Goal: Task Accomplishment & Management: Complete application form

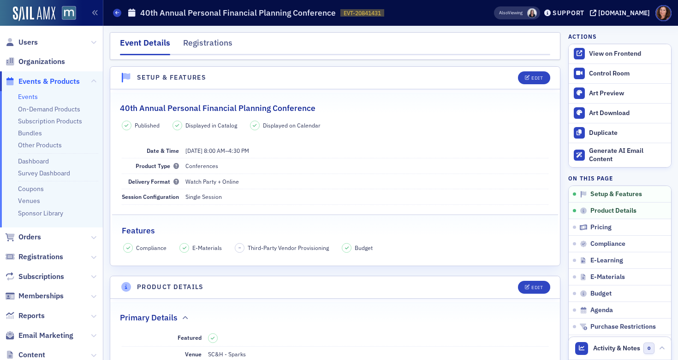
click at [26, 97] on link "Events" at bounding box center [28, 97] width 20 height 8
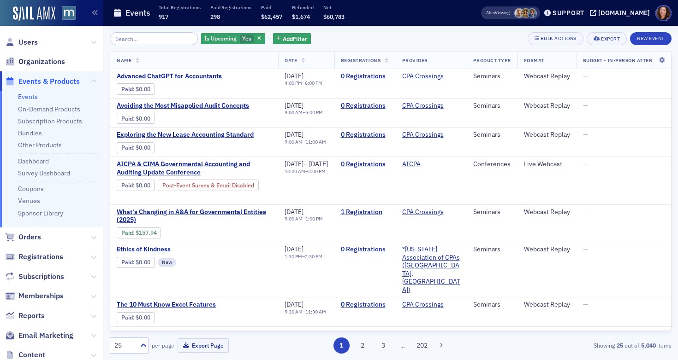
click at [132, 41] on input "search" at bounding box center [154, 38] width 88 height 13
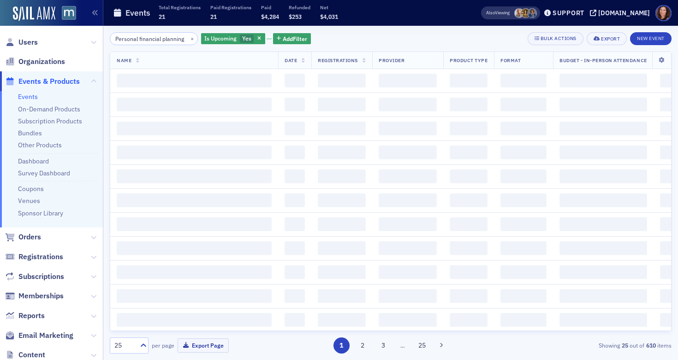
scroll to position [0, 7]
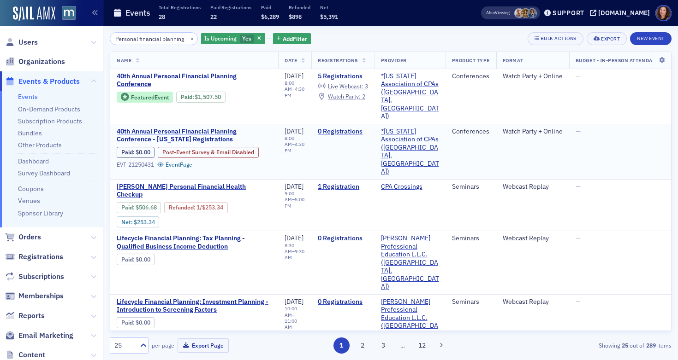
type input "Personal financial planning"
click at [171, 128] on span "40th Annual Personal Financial Planning Conference - [US_STATE] Registrations" at bounding box center [194, 136] width 155 height 16
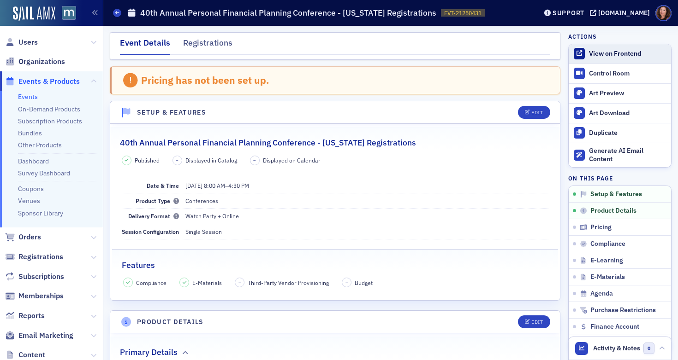
click at [612, 53] on div "View on Frontend" at bounding box center [627, 54] width 77 height 8
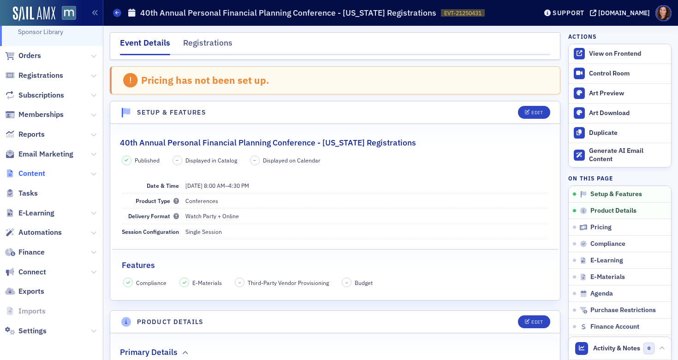
click at [36, 176] on span "Content" at bounding box center [31, 174] width 27 height 10
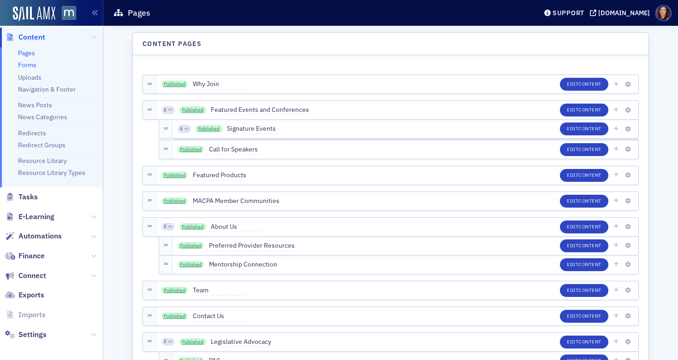
click at [32, 63] on link "Forms" at bounding box center [27, 65] width 18 height 8
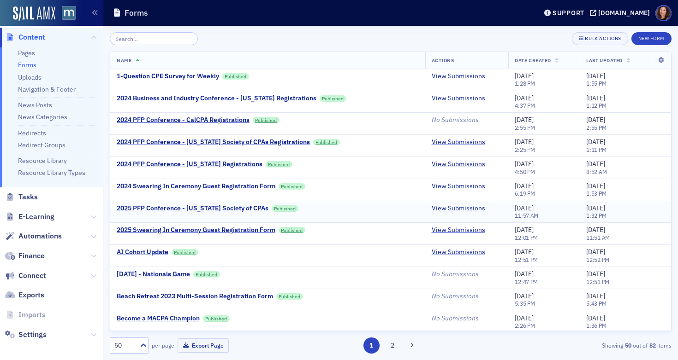
click at [196, 211] on div "2025 PFP Conference - [US_STATE] Society of CPAs" at bounding box center [193, 209] width 152 height 8
click at [652, 38] on button "New Form" at bounding box center [651, 38] width 40 height 13
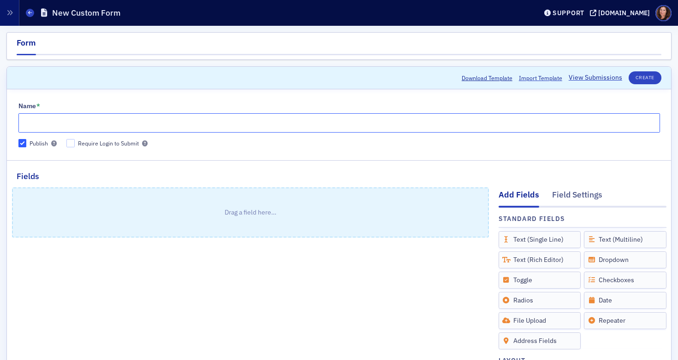
click at [212, 119] on input "Name *" at bounding box center [338, 122] width 641 height 19
click at [207, 121] on input "Name *" at bounding box center [338, 122] width 641 height 19
type input "2025 PFP Conference - [US_STATE] Society of CPAs Registrations"
click at [516, 244] on div "Text (Single Line)" at bounding box center [539, 239] width 83 height 17
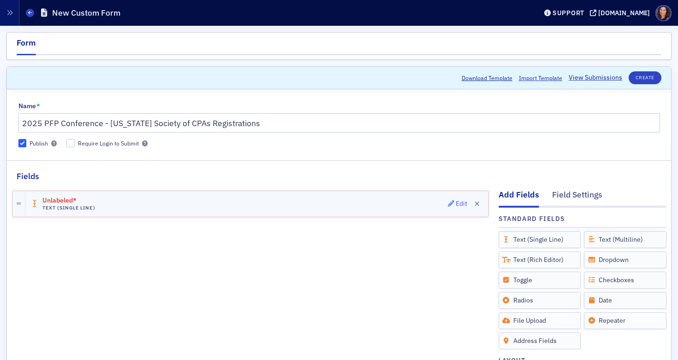
click at [455, 205] on div "Edit" at bounding box center [461, 203] width 12 height 5
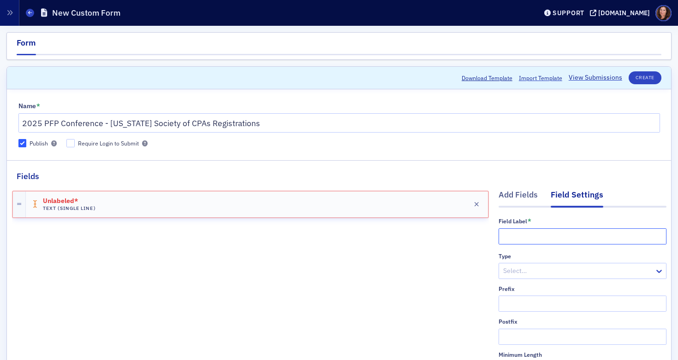
click at [514, 240] on input "text" at bounding box center [582, 237] width 168 height 16
paste input "Please fill out this form to register for MACPA's Personal Financial Planning C…"
type input "Please fill out this form to register for MACPA's Personal Financial Planning C…"
click at [346, 211] on div "Unlabeled* Text (Single Line) Edit" at bounding box center [257, 205] width 462 height 26
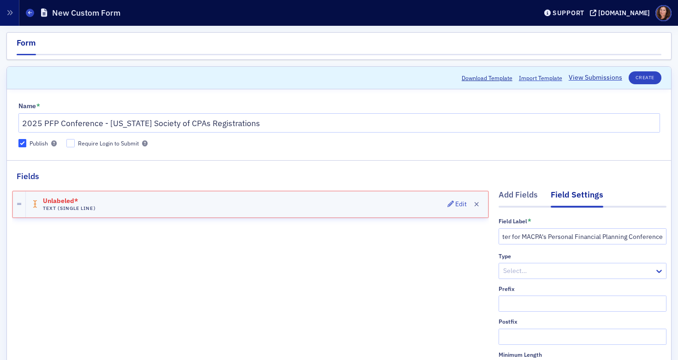
scroll to position [0, 0]
click at [511, 192] on div "Add Fields" at bounding box center [517, 197] width 39 height 17
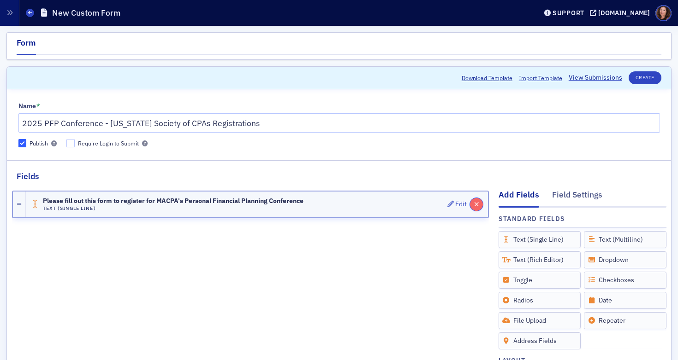
click at [473, 205] on button "button" at bounding box center [476, 204] width 13 height 13
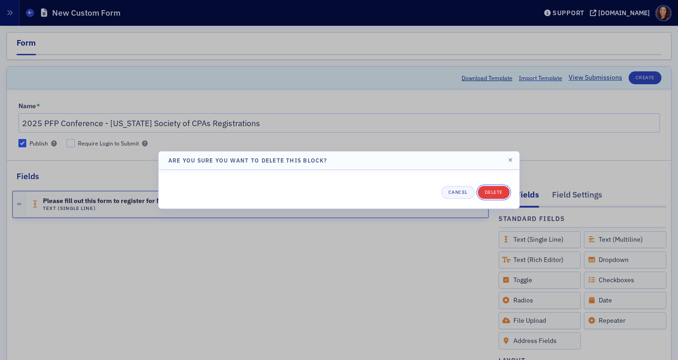
click at [500, 192] on button "Delete" at bounding box center [494, 192] width 32 height 13
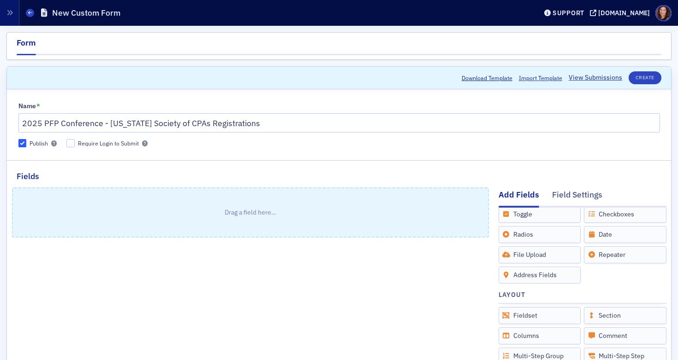
scroll to position [77, 0]
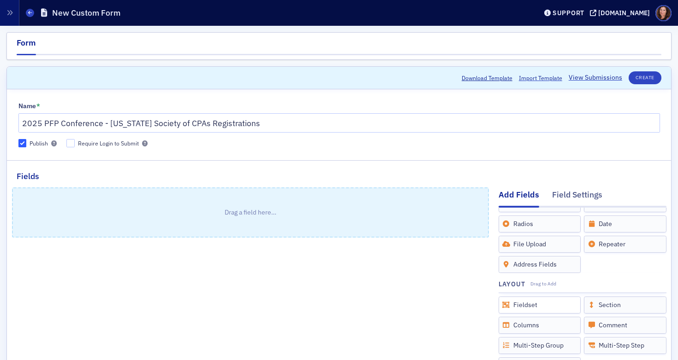
click at [526, 306] on div "Fieldset" at bounding box center [539, 305] width 83 height 17
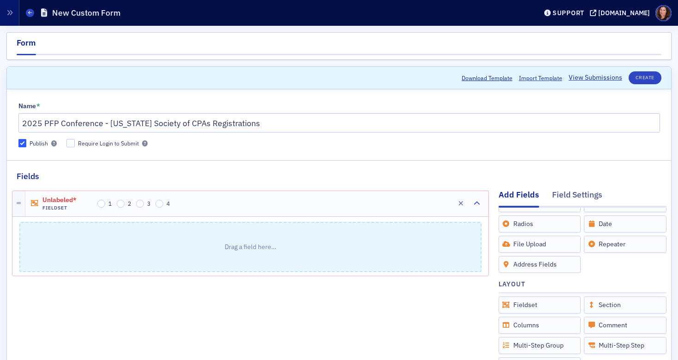
drag, startPoint x: 526, startPoint y: 306, endPoint x: 294, endPoint y: 11, distance: 375.5
click at [101, 202] on input "1" at bounding box center [101, 204] width 8 height 8
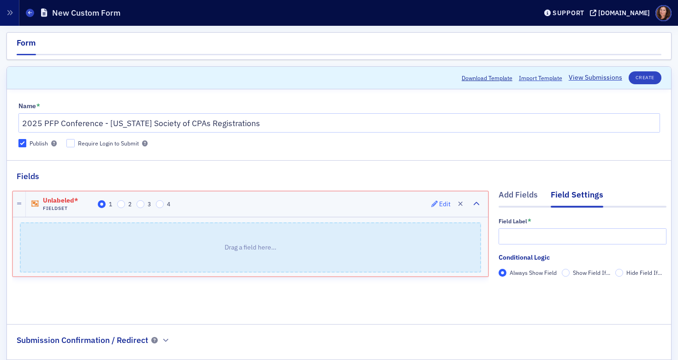
click at [439, 204] on div "Edit" at bounding box center [445, 204] width 12 height 5
click at [524, 233] on input "text" at bounding box center [582, 237] width 168 height 16
paste input "Please fill out this form to register for MACPA's Personal Financial Planning C…"
type input "Please fill out this form to register for MACPA's Personal Financial Planning C…"
click at [515, 194] on div "Add Fields" at bounding box center [517, 197] width 39 height 17
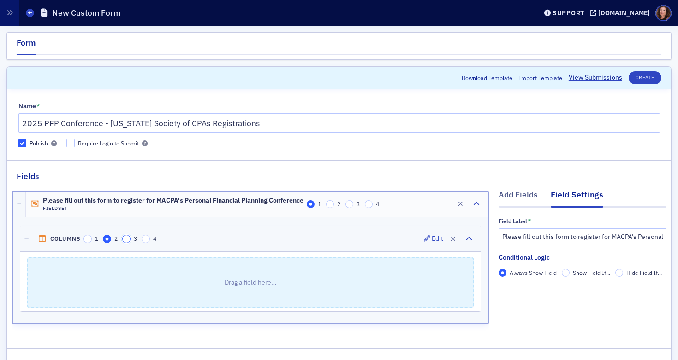
click at [127, 239] on input "3" at bounding box center [126, 239] width 8 height 8
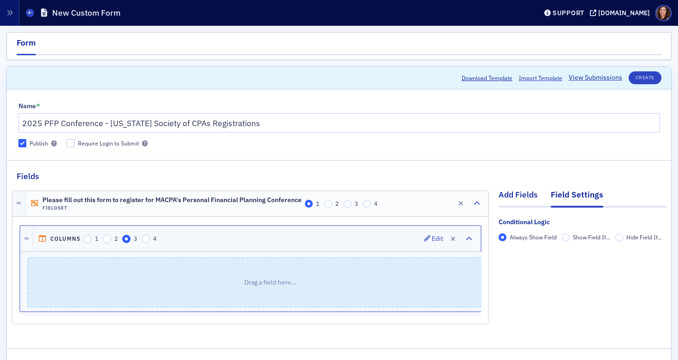
click at [507, 199] on div "Add Fields" at bounding box center [517, 197] width 39 height 17
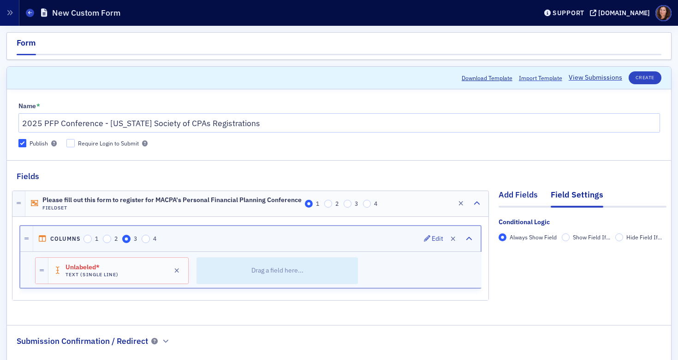
click at [510, 190] on div "Add Fields" at bounding box center [517, 197] width 39 height 17
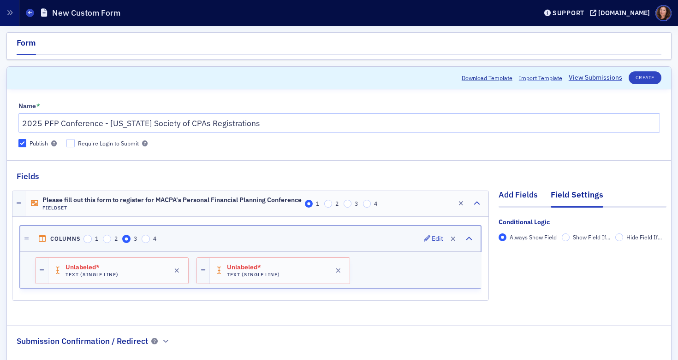
click at [519, 196] on div "Add Fields" at bounding box center [517, 197] width 39 height 17
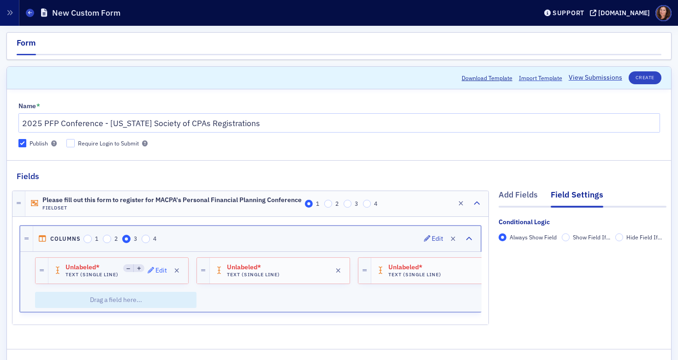
click at [159, 273] on div "Edit" at bounding box center [161, 270] width 12 height 5
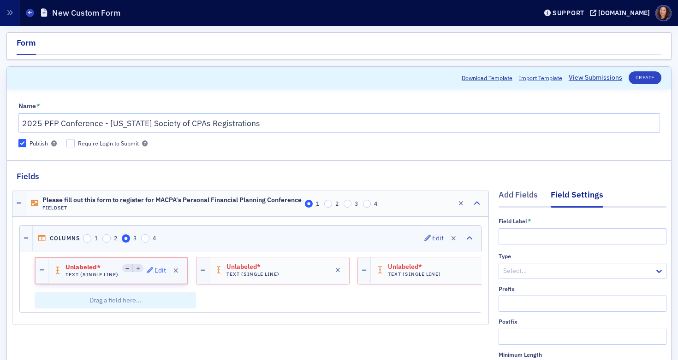
click at [165, 270] on div "Edit" at bounding box center [160, 270] width 12 height 5
click at [548, 234] on input "text" at bounding box center [582, 237] width 168 height 16
type input "First Name"
click at [586, 269] on div at bounding box center [577, 272] width 151 height 12
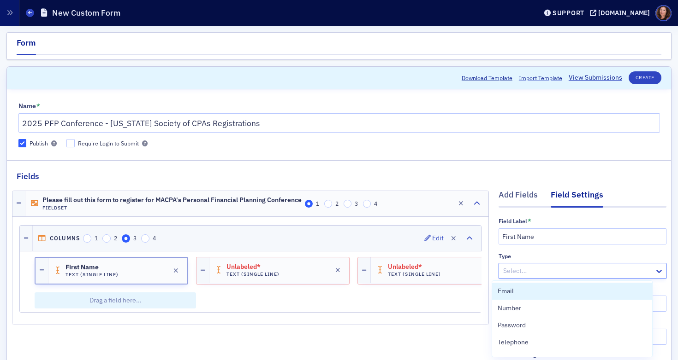
click at [559, 270] on div at bounding box center [577, 272] width 151 height 12
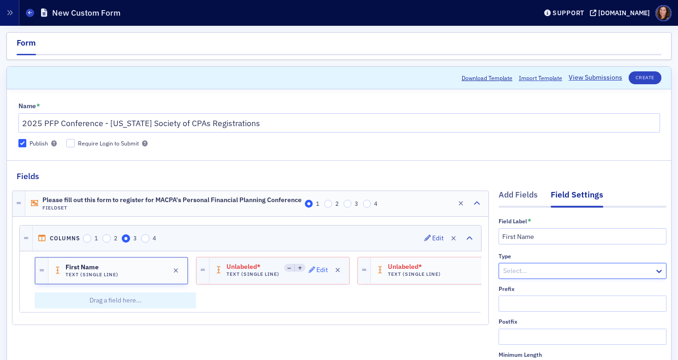
click at [318, 270] on div "Edit" at bounding box center [322, 270] width 12 height 5
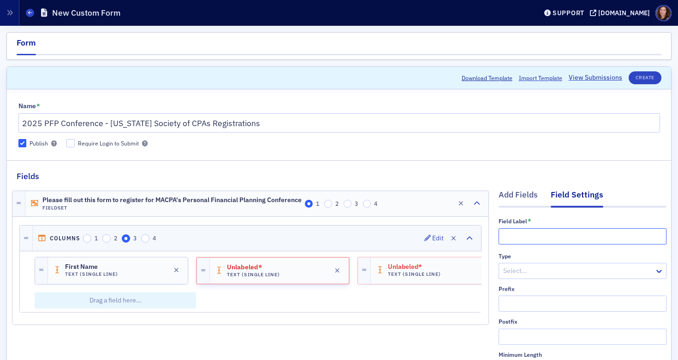
click at [525, 235] on input "text" at bounding box center [582, 237] width 168 height 16
type input "Last Name"
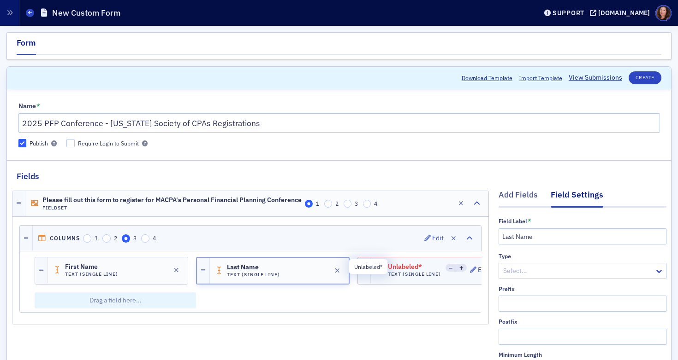
click at [414, 270] on span "Unlabeled*" at bounding box center [414, 267] width 52 height 7
click at [471, 272] on icon "button" at bounding box center [472, 270] width 6 height 6
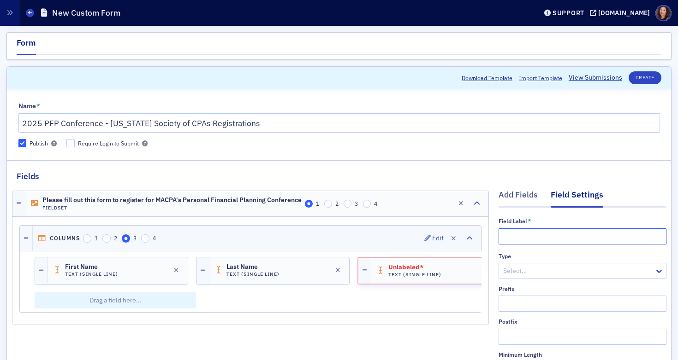
click at [519, 239] on input "text" at bounding box center [582, 237] width 168 height 16
type input "Email"
click at [521, 272] on div at bounding box center [577, 272] width 151 height 12
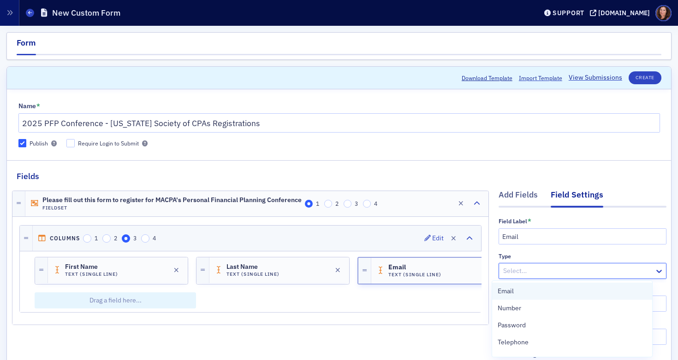
click at [520, 294] on div "Email" at bounding box center [571, 292] width 149 height 10
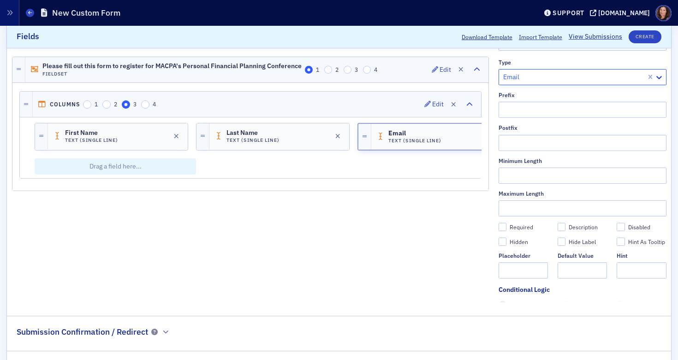
scroll to position [240, 0]
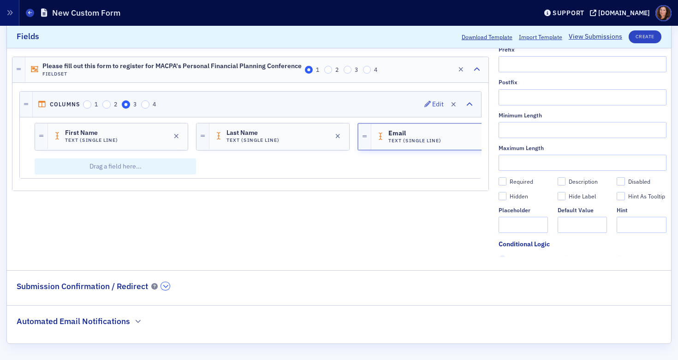
click at [166, 285] on icon "button" at bounding box center [166, 287] width 6 height 6
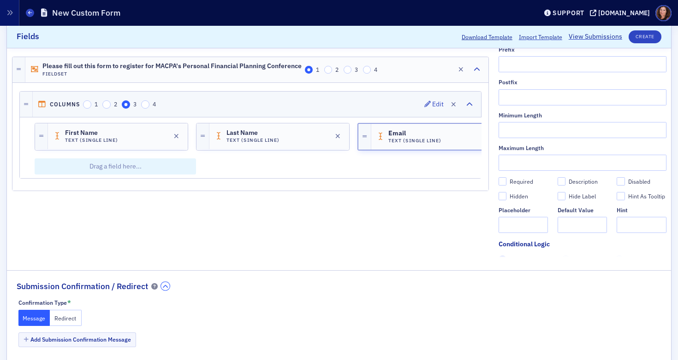
scroll to position [296, 0]
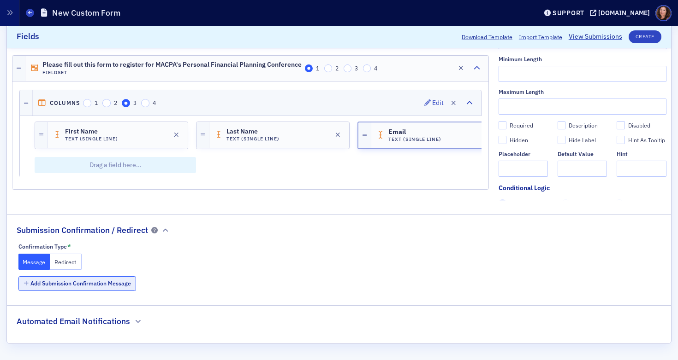
click at [114, 285] on button "Add Submission Confirmation Message" at bounding box center [77, 284] width 118 height 14
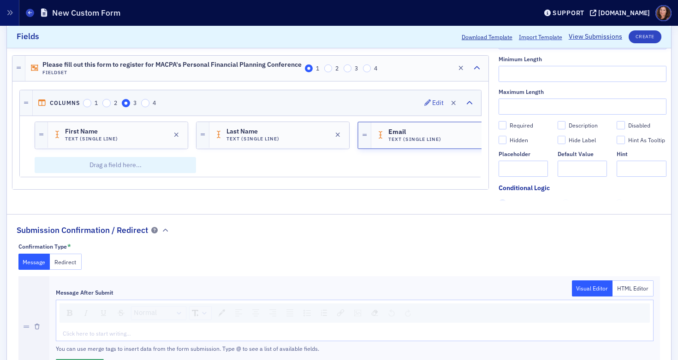
click at [145, 332] on div "rdw-editor" at bounding box center [354, 334] width 583 height 8
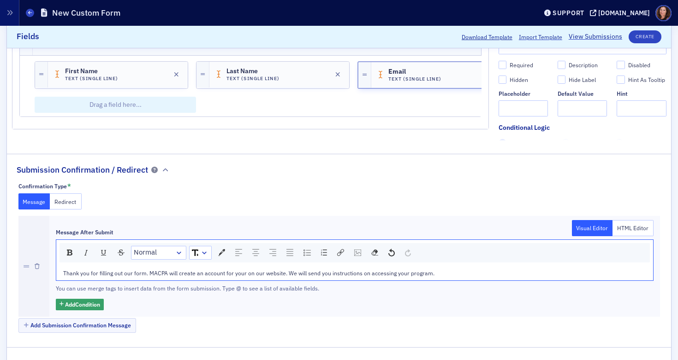
scroll to position [398, 0]
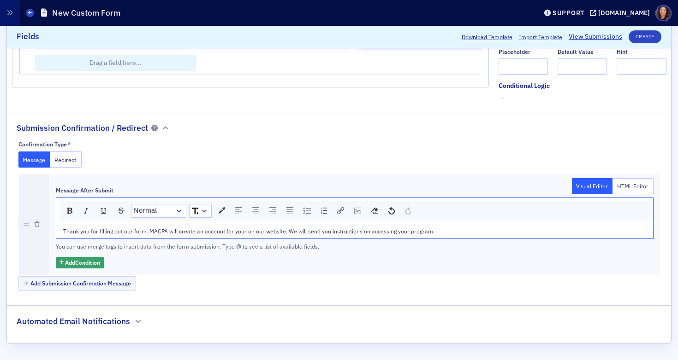
click at [113, 321] on h2 "Automated Email Notifications" at bounding box center [73, 322] width 113 height 12
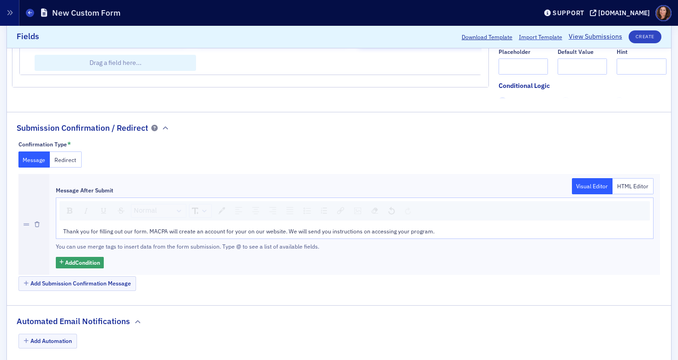
scroll to position [421, 0]
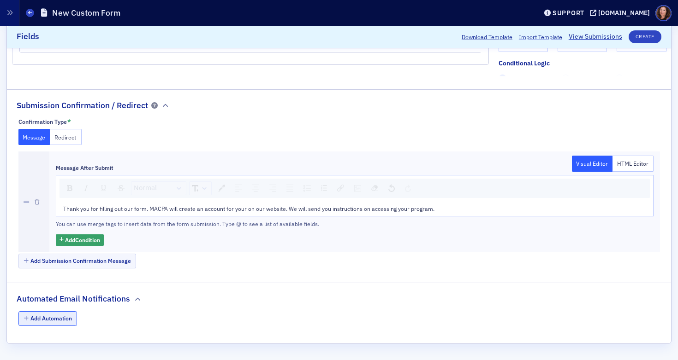
click at [42, 324] on button "Add Automation" at bounding box center [47, 319] width 59 height 14
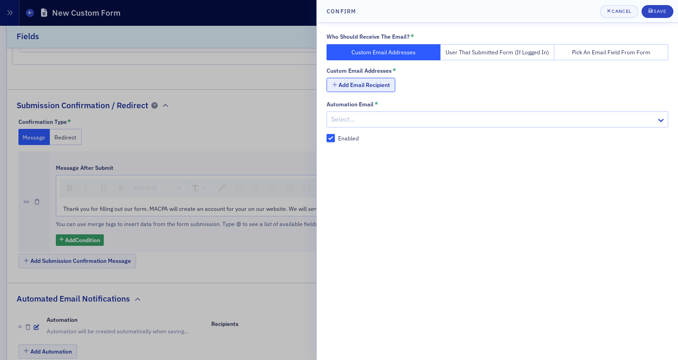
click at [381, 85] on button "Add Email Recipient" at bounding box center [360, 85] width 69 height 14
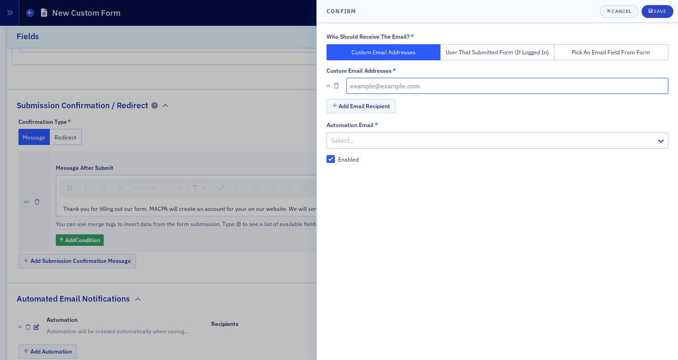
click at [382, 89] on input "text" at bounding box center [507, 86] width 322 height 16
type input "[PERSON_NAME][EMAIL_ADDRESS][DOMAIN_NAME]"
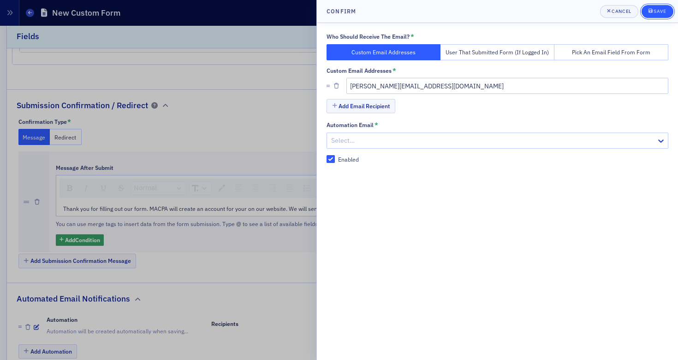
click at [658, 16] on button "Save" at bounding box center [657, 11] width 32 height 13
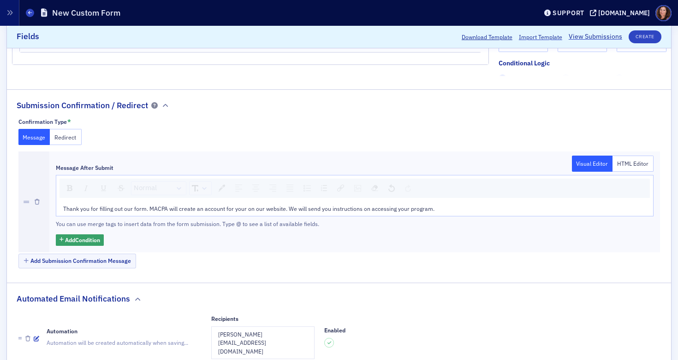
scroll to position [460, 0]
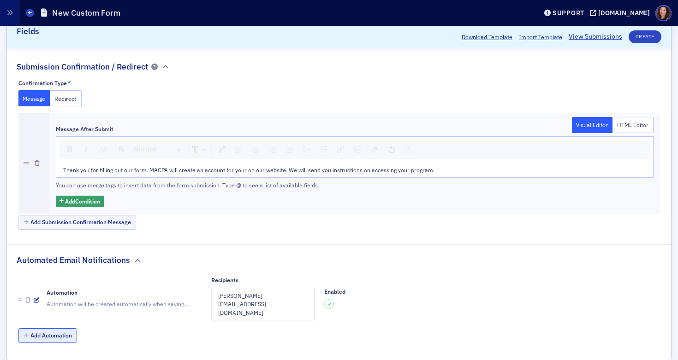
click at [52, 329] on button "Add Automation" at bounding box center [47, 336] width 59 height 14
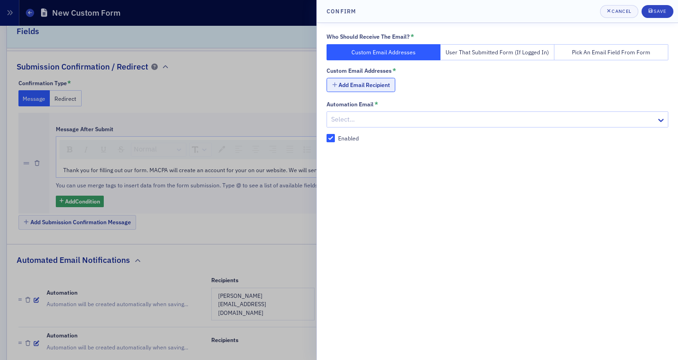
click at [369, 86] on button "Add Email Recipient" at bounding box center [360, 85] width 69 height 14
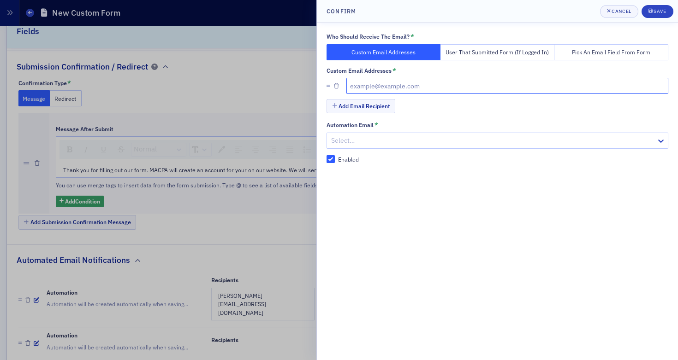
click at [390, 86] on input "text" at bounding box center [507, 86] width 322 height 16
type input "[EMAIL_ADDRESS][DOMAIN_NAME]"
click at [657, 11] on div "Save" at bounding box center [659, 11] width 12 height 5
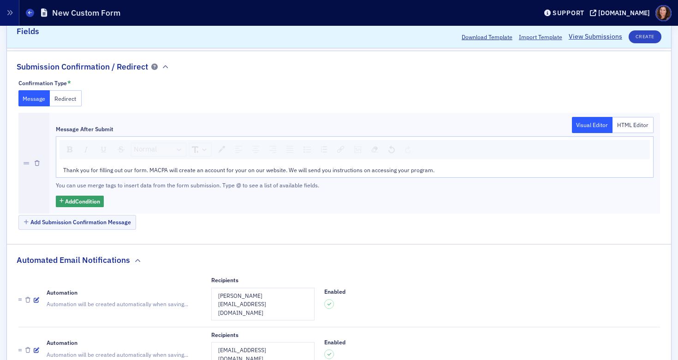
scroll to position [497, 0]
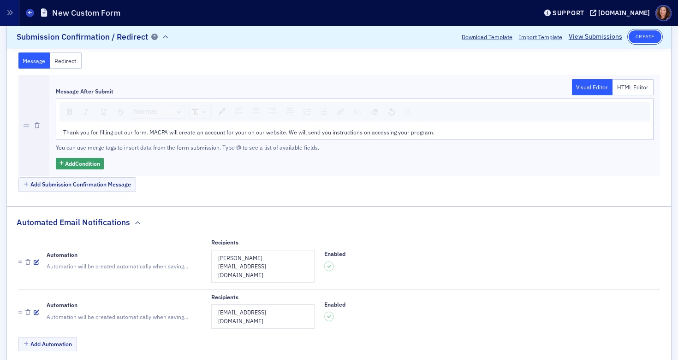
click at [638, 41] on button "Create" at bounding box center [644, 36] width 33 height 13
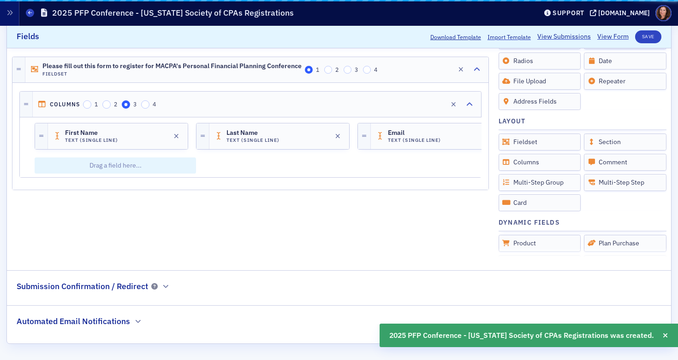
scroll to position [240, 0]
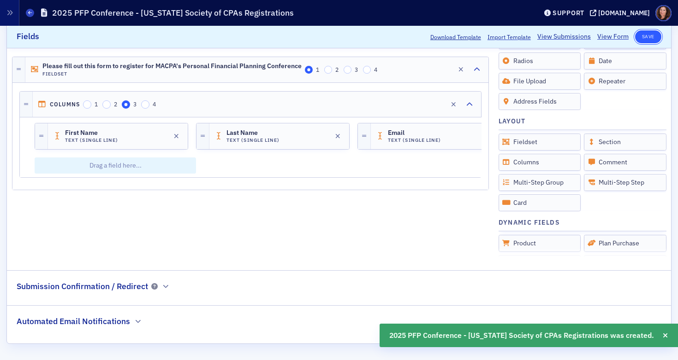
click at [645, 35] on button "Save" at bounding box center [648, 36] width 26 height 13
click at [608, 38] on link "View Form" at bounding box center [612, 37] width 31 height 10
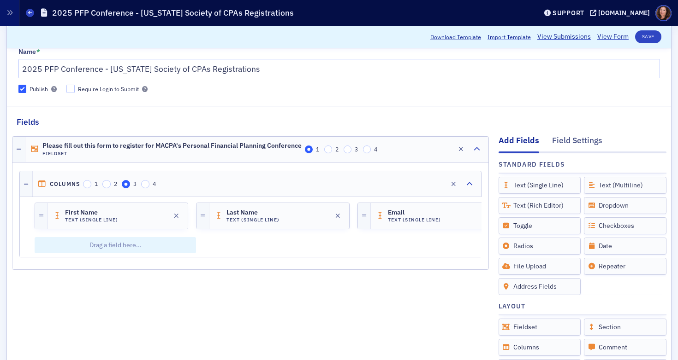
scroll to position [0, 0]
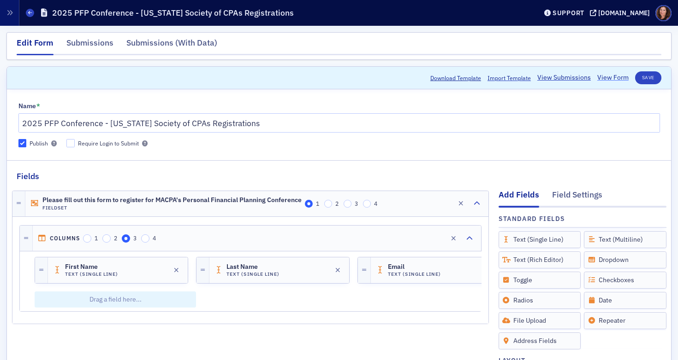
click at [608, 78] on link "View Form" at bounding box center [612, 78] width 31 height 10
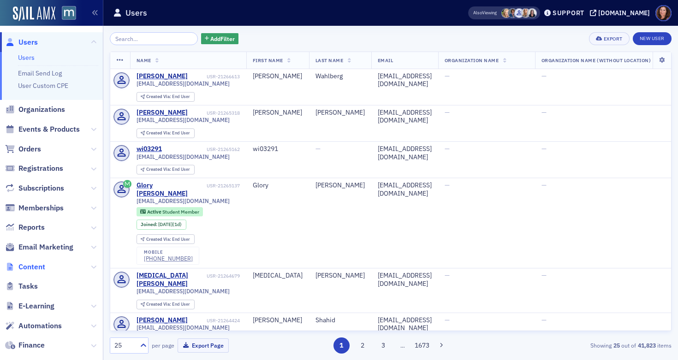
click at [44, 266] on span "Content" at bounding box center [31, 267] width 27 height 10
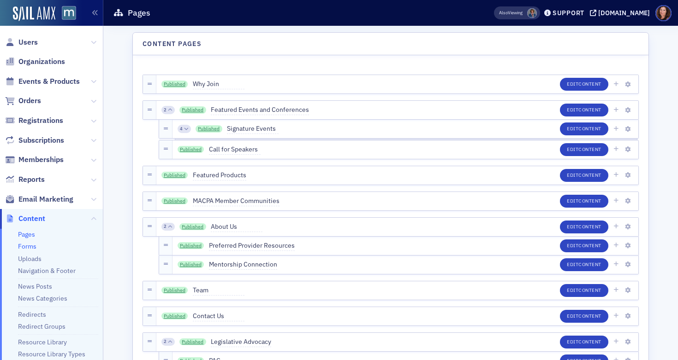
click at [31, 248] on link "Forms" at bounding box center [27, 246] width 18 height 8
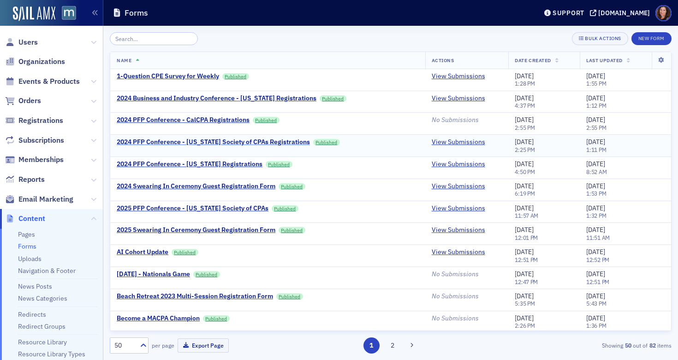
click at [224, 142] on div "2024 PFP Conference - [US_STATE] Society of CPAs Registrations" at bounding box center [213, 142] width 193 height 8
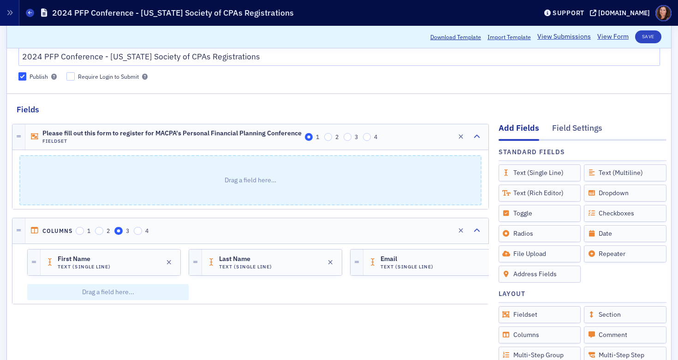
scroll to position [67, 0]
click at [613, 35] on link "View Form" at bounding box center [612, 37] width 31 height 10
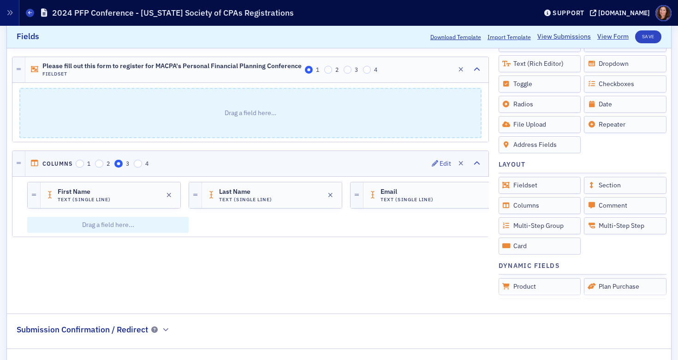
scroll to position [240, 0]
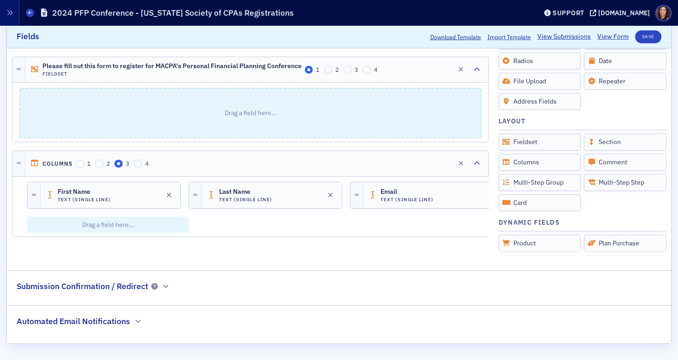
click at [142, 288] on h2 "Submission Confirmation / Redirect" at bounding box center [82, 287] width 131 height 12
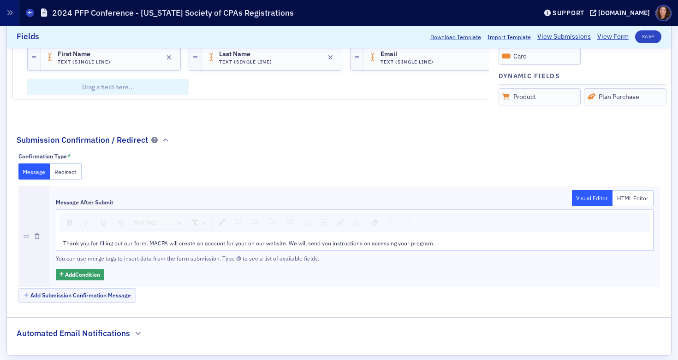
scroll to position [398, 0]
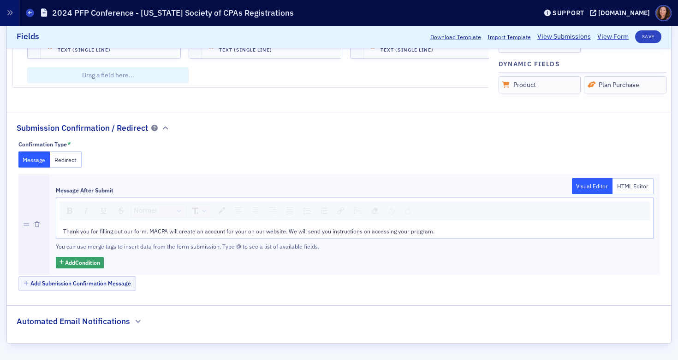
click at [230, 229] on span "Thank you for filling out our form. MACPA will create an account for your on ou…" at bounding box center [248, 231] width 371 height 7
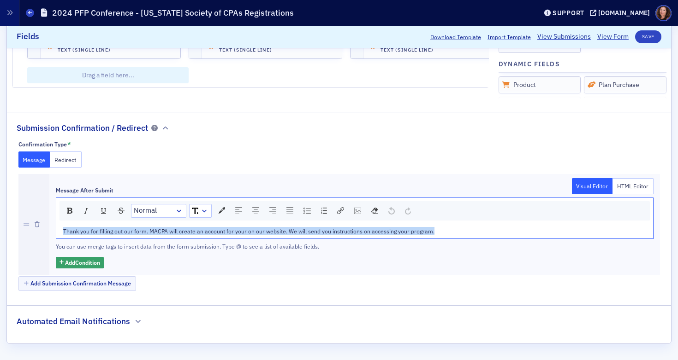
click at [230, 229] on span "Thank you for filling out our form. MACPA will create an account for your on ou…" at bounding box center [248, 231] width 371 height 7
copy span "Thank you for filling out our form. MACPA will create an account for your on ou…"
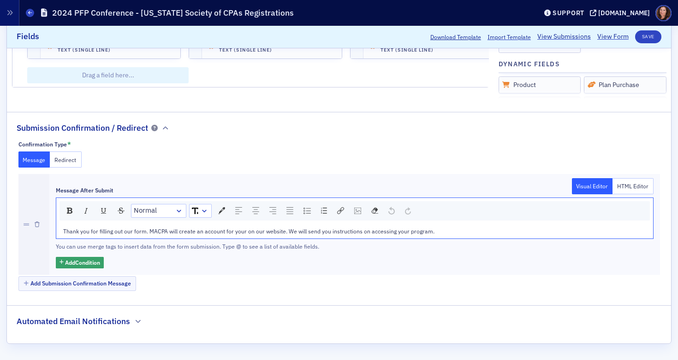
click at [104, 319] on h2 "Automated Email Notifications" at bounding box center [73, 322] width 113 height 12
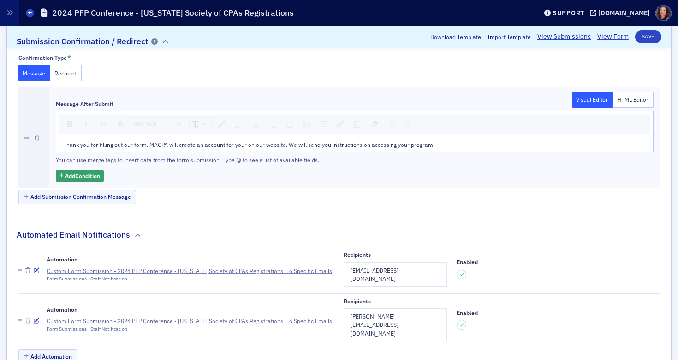
scroll to position [497, 0]
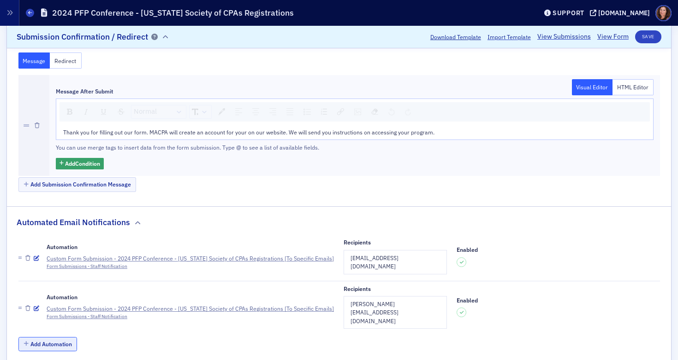
click at [59, 337] on button "Add Automation" at bounding box center [47, 344] width 59 height 14
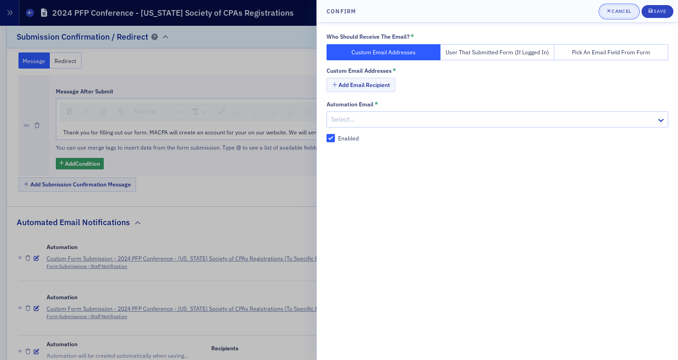
click at [623, 10] on div "Cancel" at bounding box center [620, 11] width 19 height 5
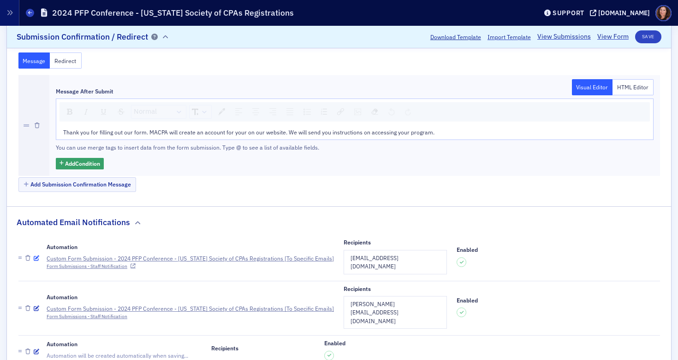
click at [37, 256] on icon "button" at bounding box center [37, 259] width 6 height 6
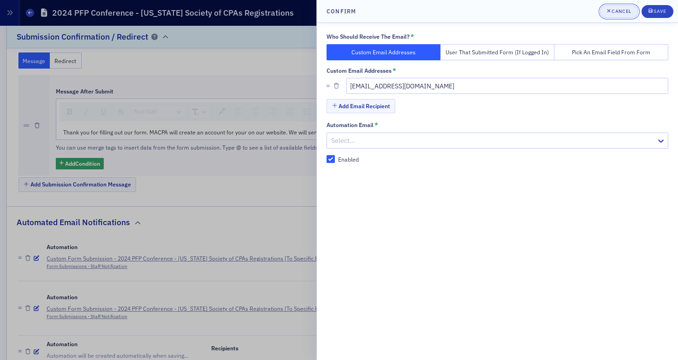
click at [618, 9] on div "Cancel" at bounding box center [620, 11] width 19 height 5
